Goal: Information Seeking & Learning: Learn about a topic

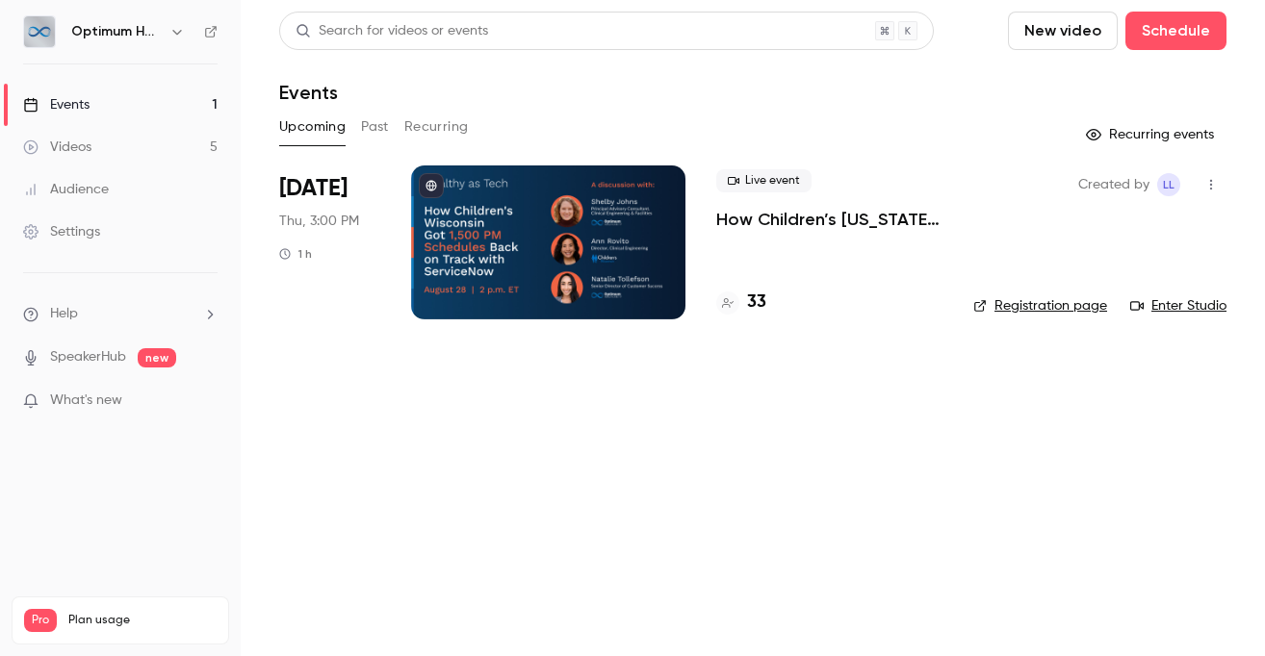
click at [780, 217] on p "How Children’s [US_STATE] Got 1,500 PM Schedules Back on Track With ServiceNow" at bounding box center [829, 219] width 226 height 23
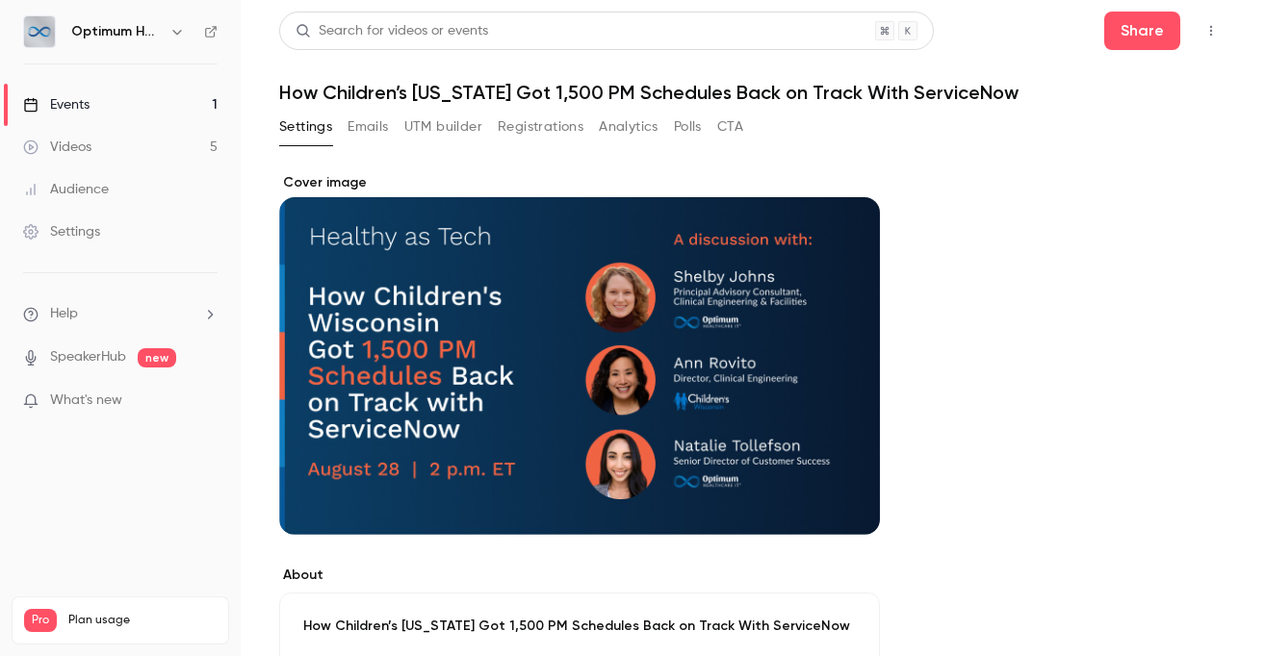
click at [522, 132] on button "Registrations" at bounding box center [541, 127] width 86 height 31
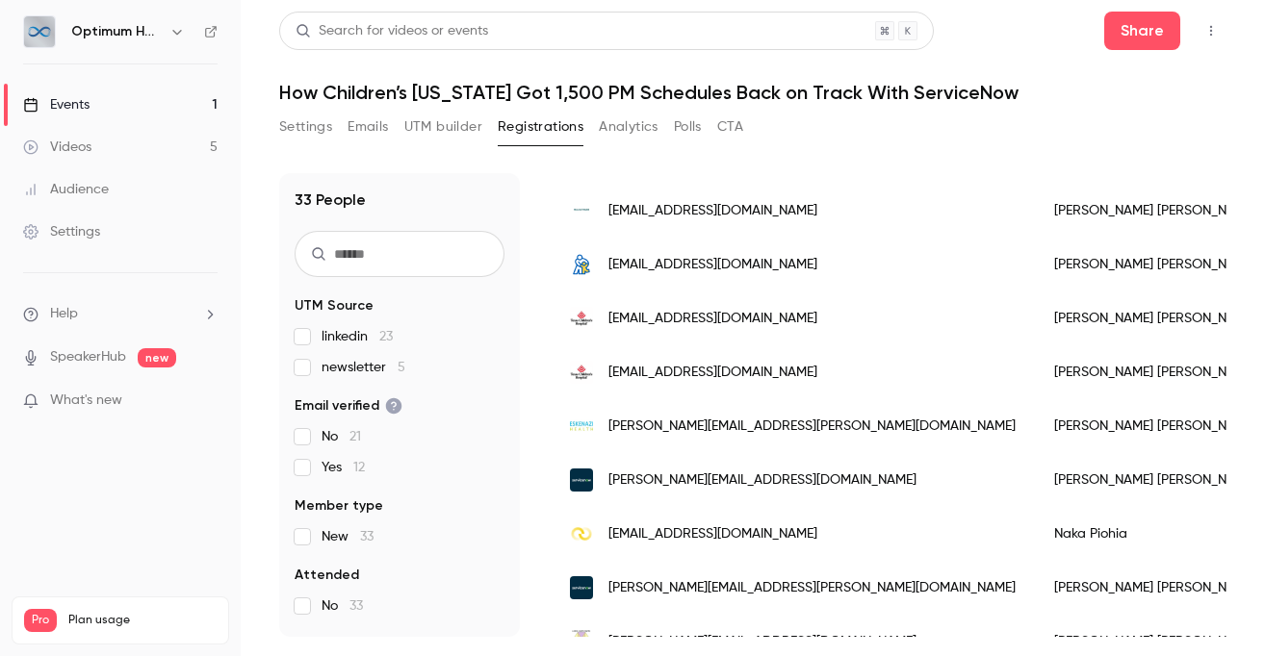
scroll to position [446, 0]
